Goal: Information Seeking & Learning: Learn about a topic

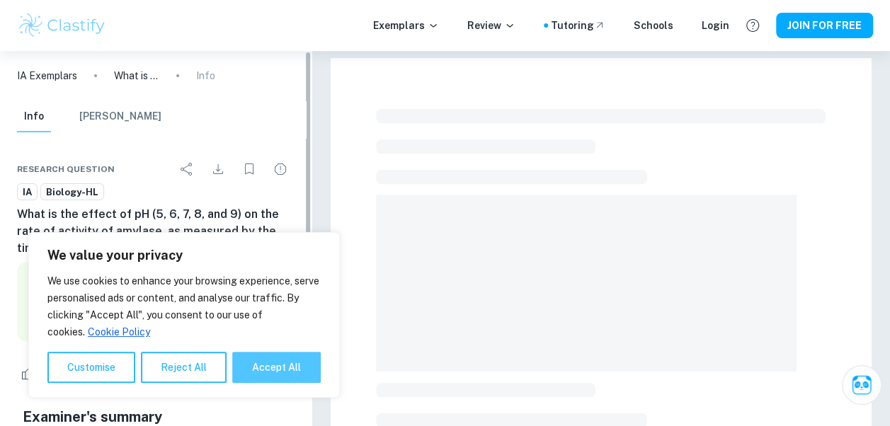
click at [271, 367] on button "Accept All" at bounding box center [276, 367] width 89 height 31
checkbox input "true"
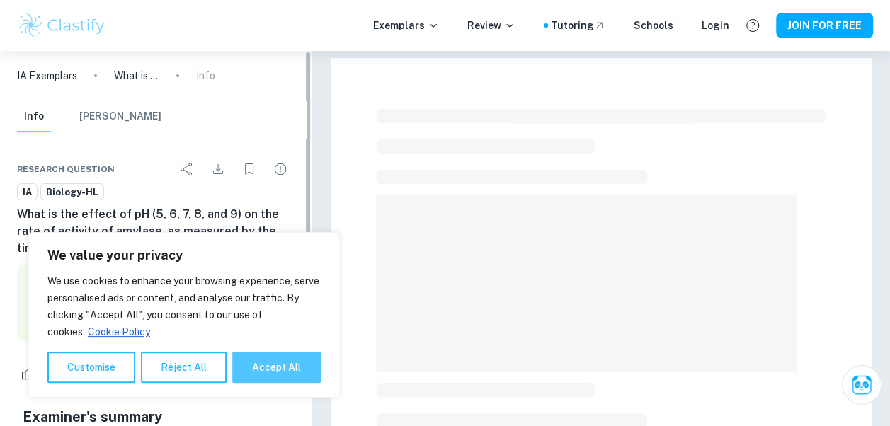
checkbox input "true"
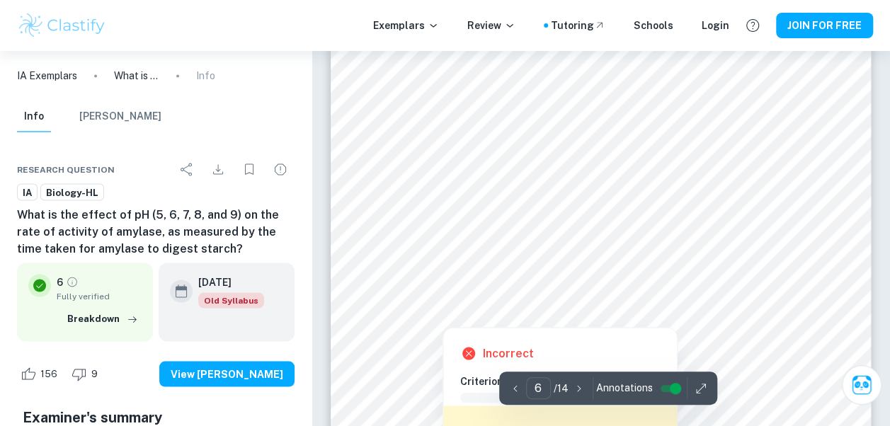
scroll to position [3895, 0]
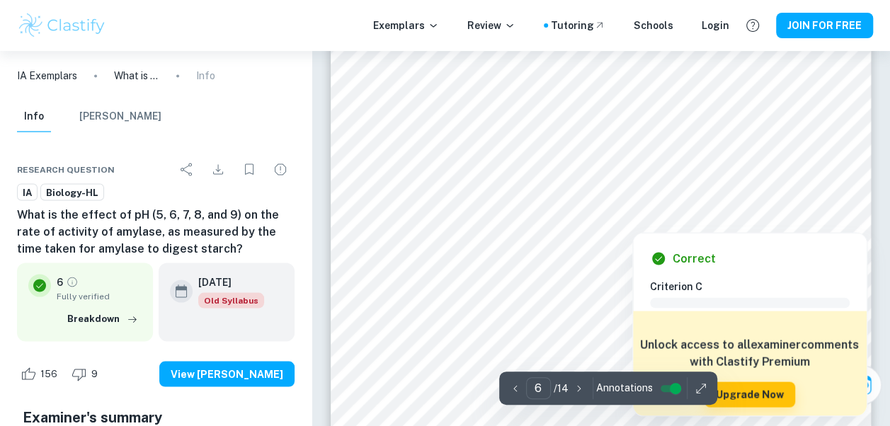
click at [698, 225] on div "Correct Criterion C Comment Unlock access to all examiner comments with Clastif…" at bounding box center [749, 320] width 235 height 191
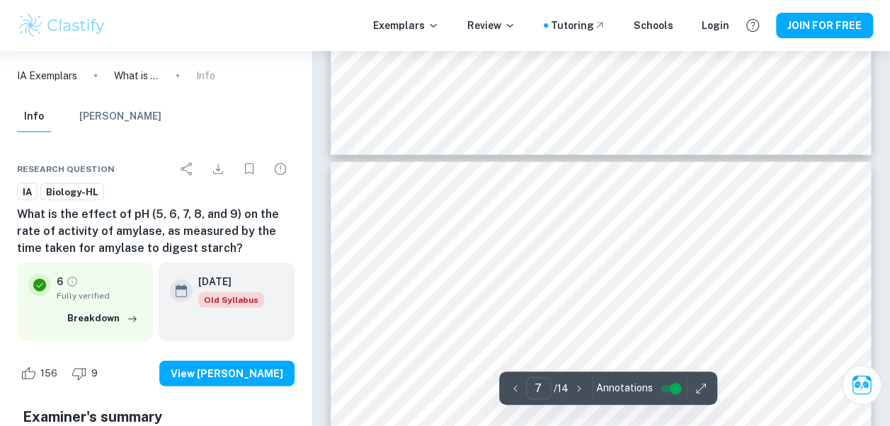
scroll to position [4320, 0]
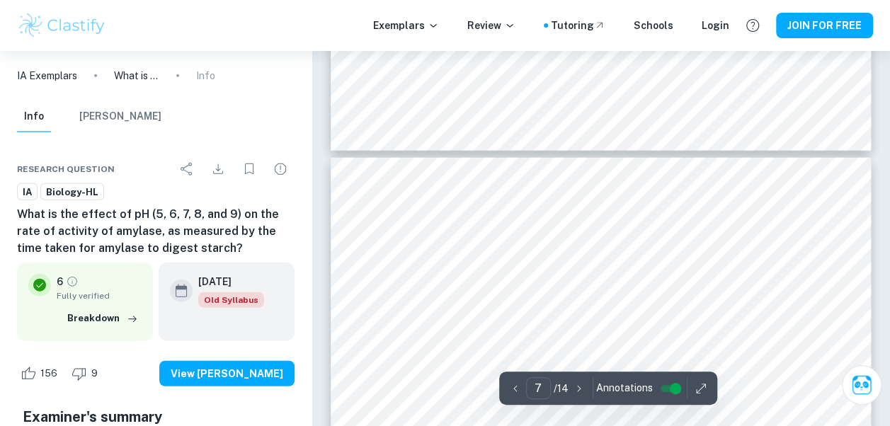
type input "6"
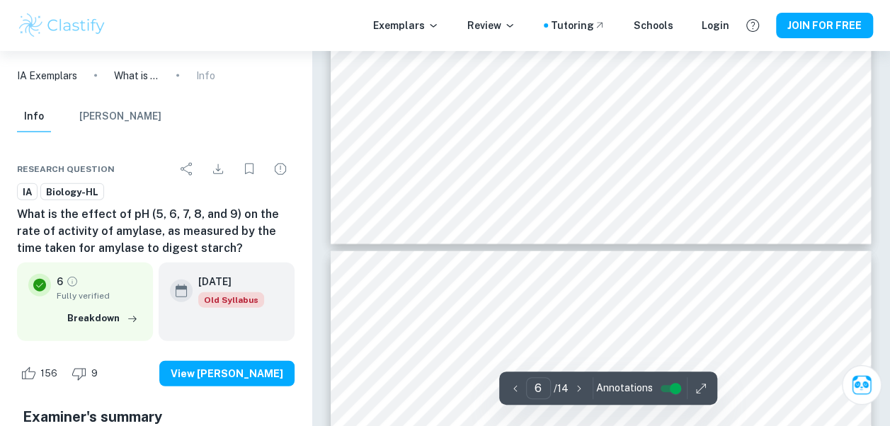
scroll to position [4179, 0]
